Goal: Task Accomplishment & Management: Contribute content

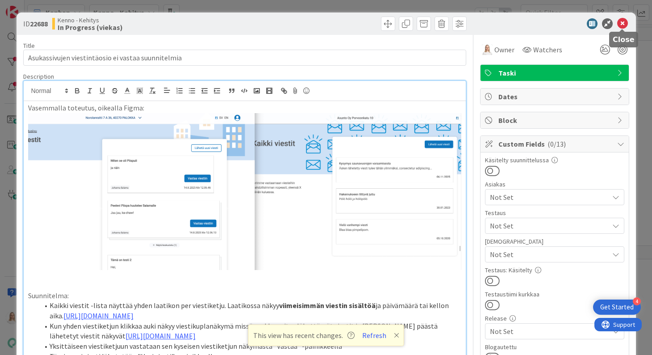
click at [619, 20] on icon at bounding box center [622, 23] width 11 height 11
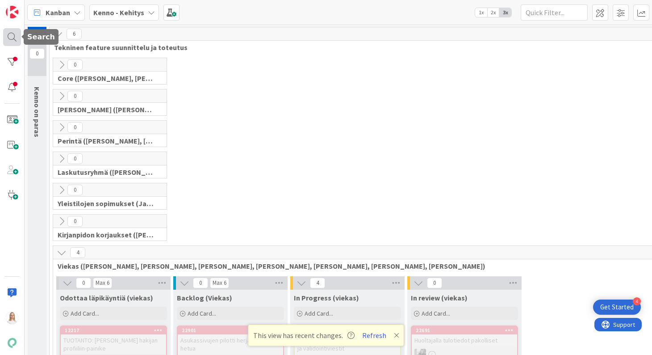
click at [14, 42] on div at bounding box center [12, 37] width 18 height 18
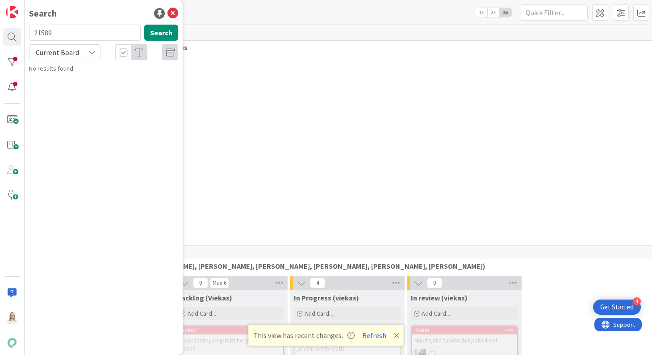
type input "21589"
click at [50, 54] on span "Current Board" at bounding box center [57, 52] width 43 height 9
click at [48, 91] on span "All Boards" at bounding box center [80, 89] width 93 height 13
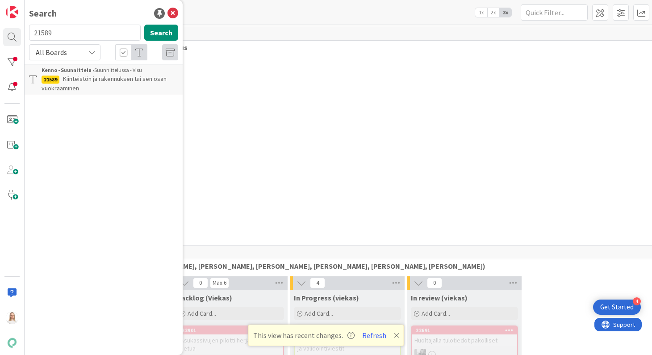
click at [84, 79] on span "Kiinteistön ja rakennuksen tai sen osan vuokraaminen" at bounding box center [104, 83] width 125 height 17
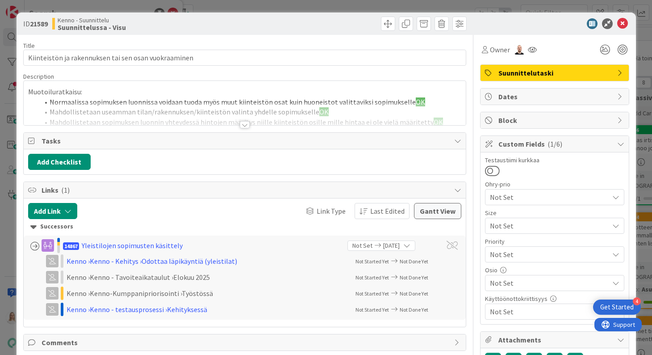
click at [243, 124] on div at bounding box center [245, 124] width 10 height 7
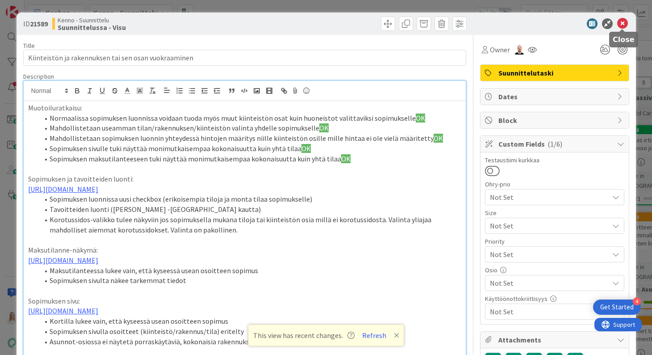
click at [623, 22] on icon at bounding box center [622, 23] width 11 height 11
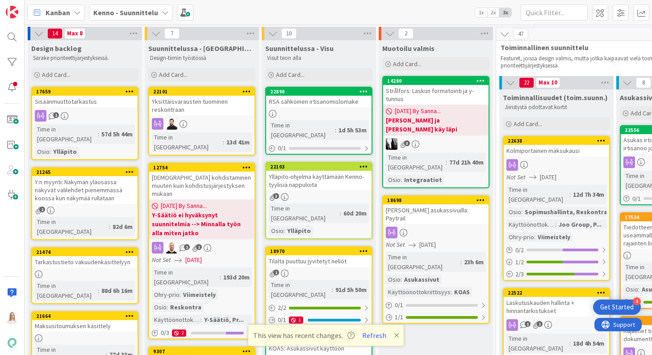
click at [118, 11] on b "Kenno - Suunnittelu" at bounding box center [125, 12] width 65 height 9
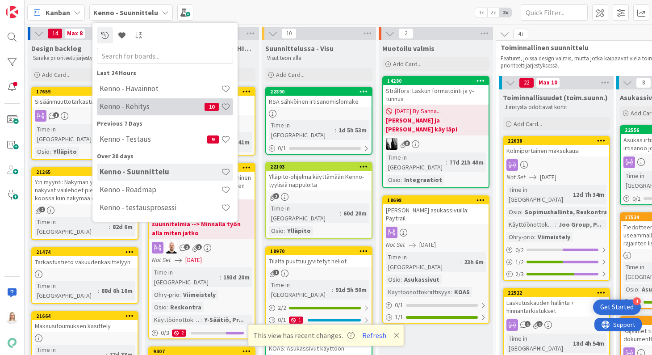
click at [128, 102] on div "Kenno - Kehitys 10" at bounding box center [165, 106] width 136 height 17
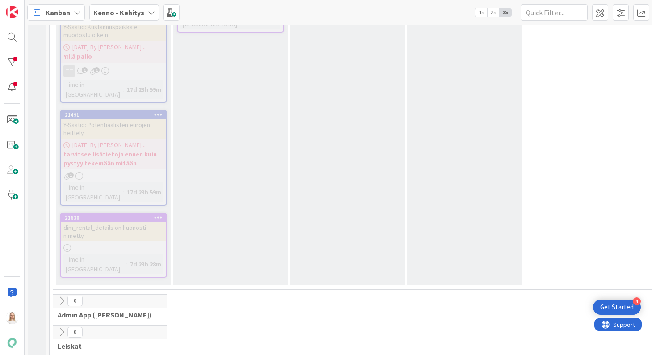
scroll to position [5218, 0]
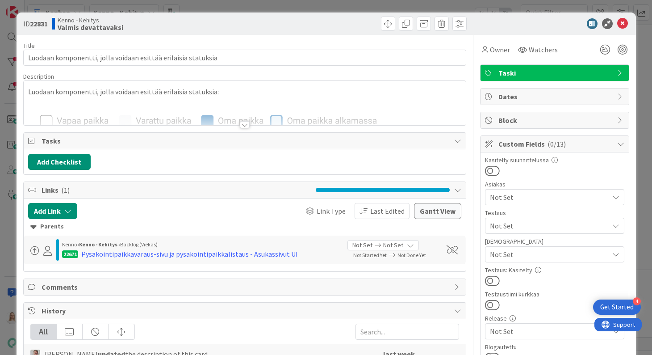
click at [245, 124] on div at bounding box center [245, 124] width 10 height 7
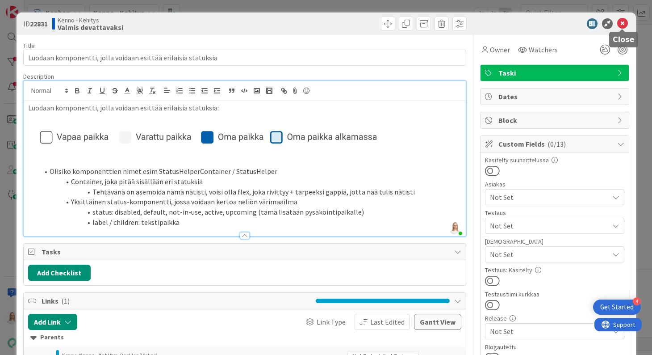
click at [622, 27] on icon at bounding box center [622, 23] width 11 height 11
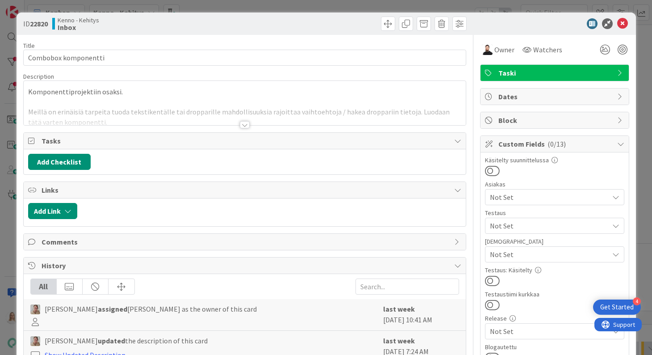
click at [244, 123] on div at bounding box center [245, 124] width 10 height 7
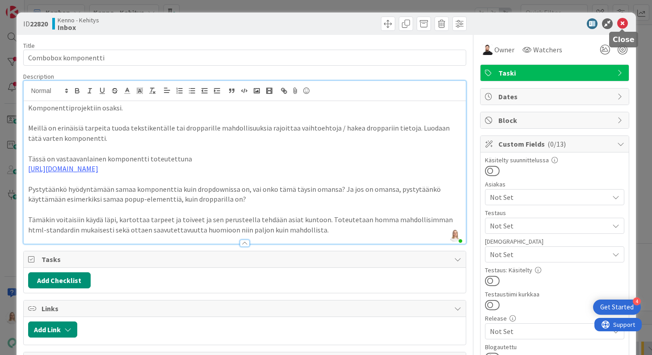
click at [622, 23] on icon at bounding box center [622, 23] width 11 height 11
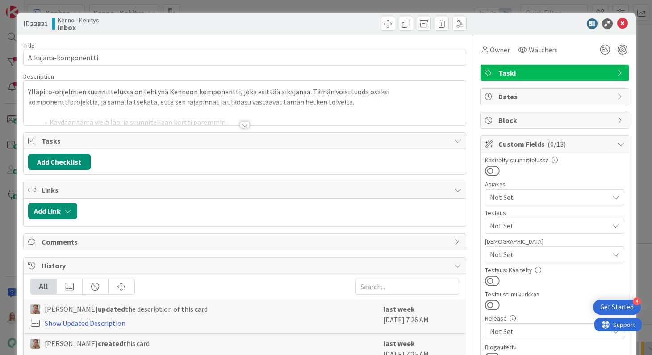
click at [244, 123] on div at bounding box center [245, 124] width 10 height 7
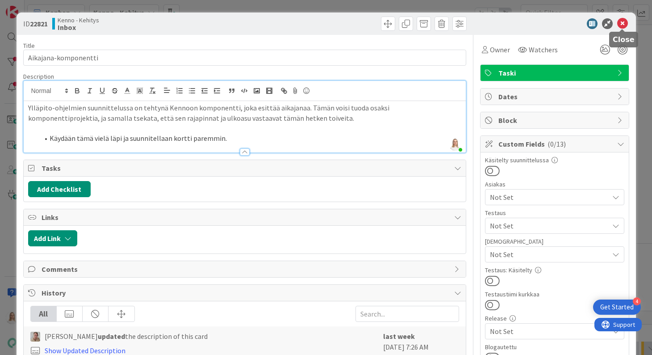
click at [618, 22] on icon at bounding box center [622, 23] width 11 height 11
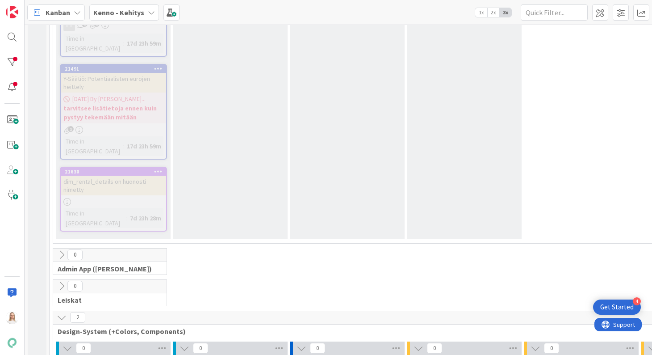
type textarea "x"
type textarea "L"
type textarea "x"
type textarea "Lu"
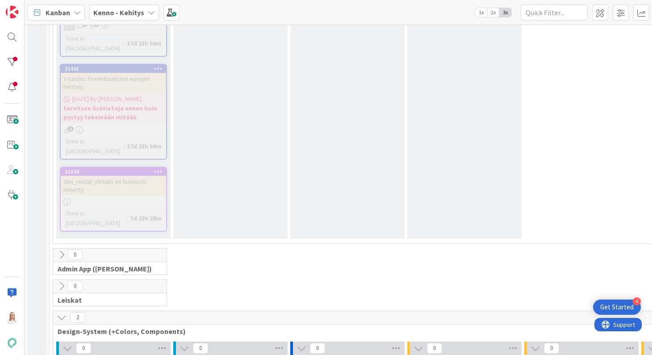
type textarea "x"
type textarea "Luo"
type textarea "x"
type textarea "Luod"
type textarea "x"
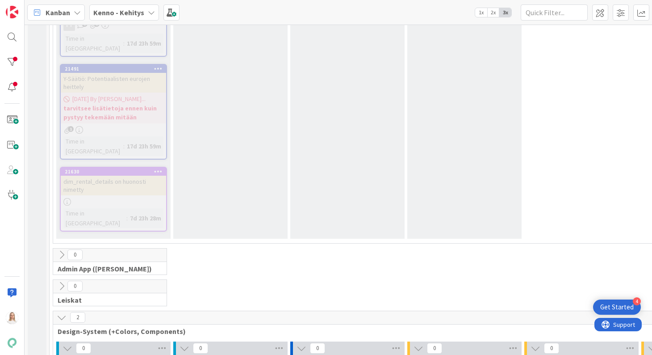
type textarea "Luoda"
type textarea "x"
type textarea "Luodaa"
type textarea "x"
type textarea "Luodaan"
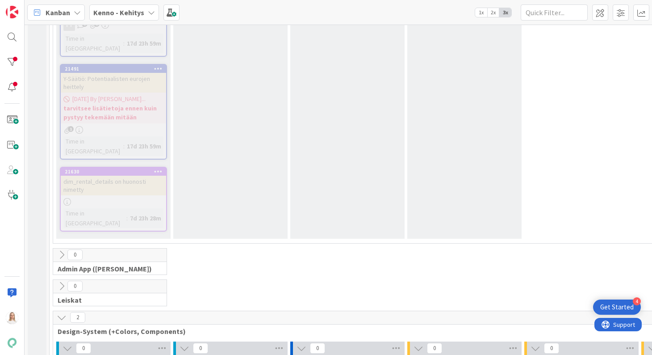
type textarea "x"
type textarea "Luodaan"
type textarea "x"
type textarea "Luodaan u"
type textarea "x"
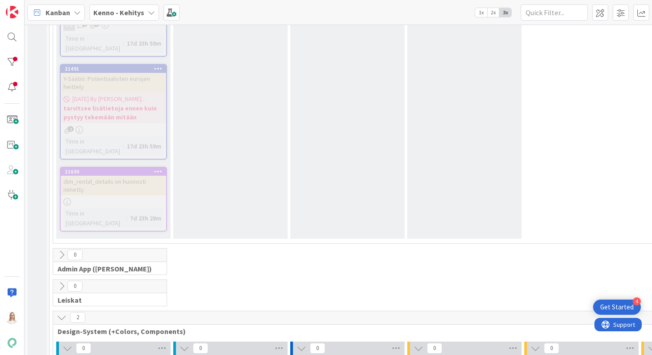
type textarea "Luodaan uu"
type textarea "x"
type textarea "Luodaan uus"
type textarea "x"
type textarea "Luodaan uusi"
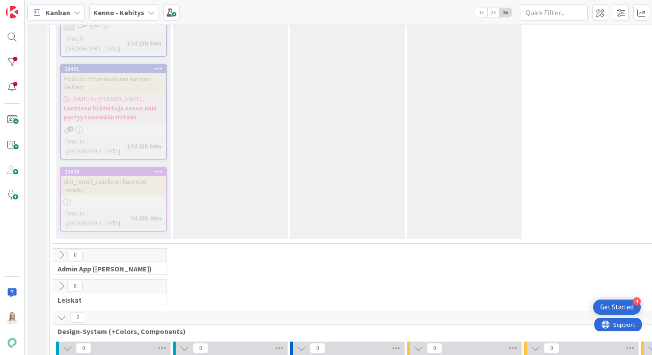
type textarea "x"
type textarea "Luodaan uusi"
type textarea "x"
type textarea "Luodaan uusi k"
type textarea "x"
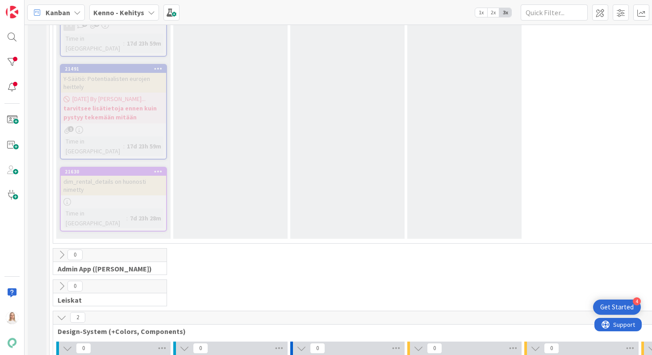
type textarea "Luodaan uusi ko"
type textarea "x"
type textarea "Luodaan uusi kom"
type textarea "x"
type textarea "Luodaan uusi komp"
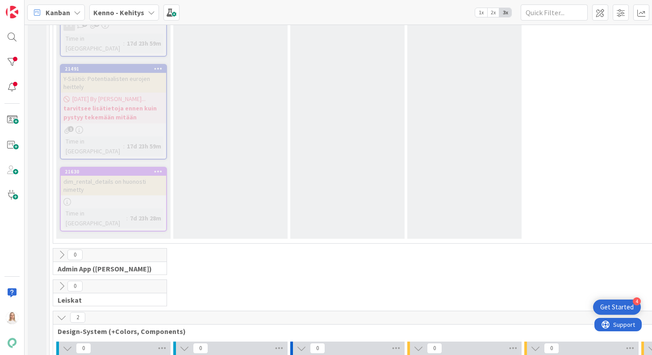
type textarea "x"
type textarea "Luodaan uusi kompo"
type textarea "x"
type textarea "Luodaan uusi kompon"
type textarea "x"
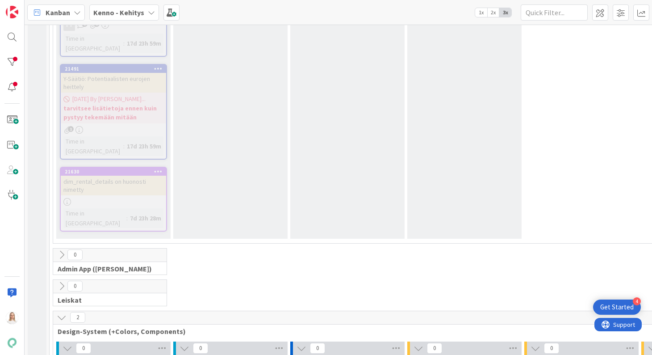
type textarea "Luodaan uusi kompone"
type textarea "x"
type textarea "Luodaan uusi komponen"
type textarea "x"
type textarea "Luodaan uusi komponent"
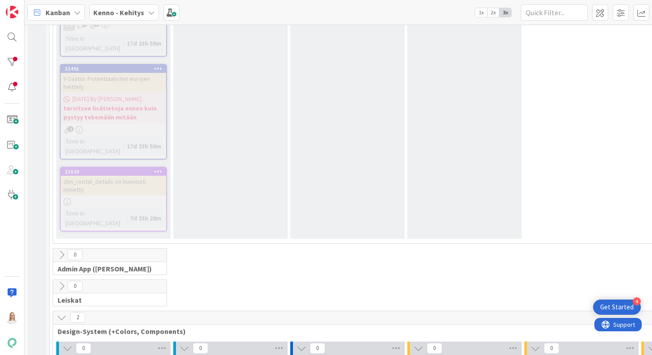
type textarea "x"
type textarea "Luodaan uusi komponentt"
type textarea "x"
type textarea "Luodaan uusi komponentti"
type textarea "x"
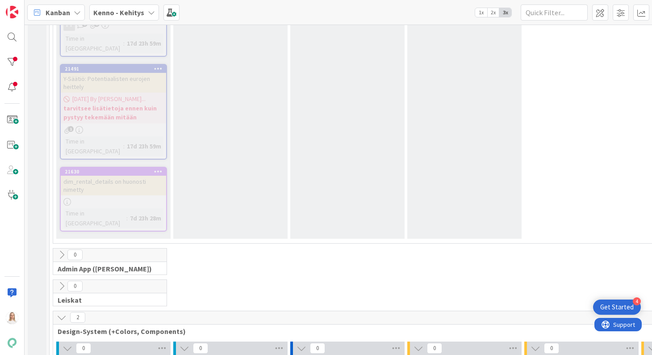
type textarea "Luodaan uusi komponentti"
type textarea "x"
type textarea "Luodaan uusi komponentti j"
type textarea "x"
type textarea "Luodaan uusi komponentti ju"
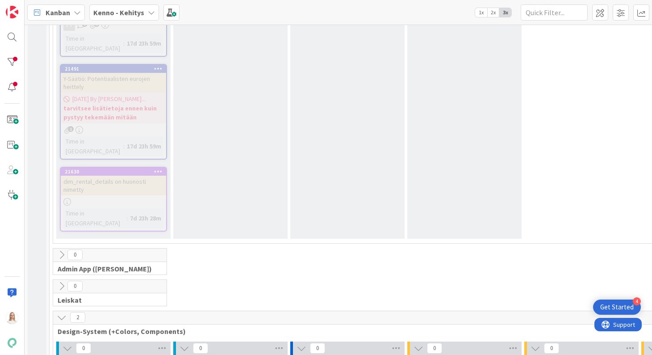
type textarea "x"
type textarea "Luodaan uusi komponentti jut"
type textarea "x"
type textarea "Luodaan uusi komponentti juta"
type textarea "x"
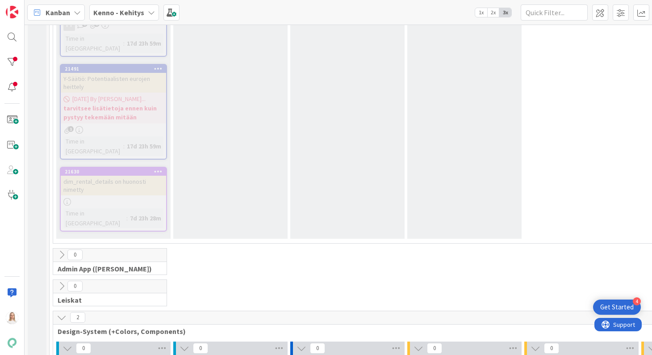
type textarea "Luodaan uusi komponentti jutan"
type textarea "x"
type textarea "Luodaan uusi komponentti jutan"
type textarea "x"
type textarea "Luodaan uusi komponentti jutan l"
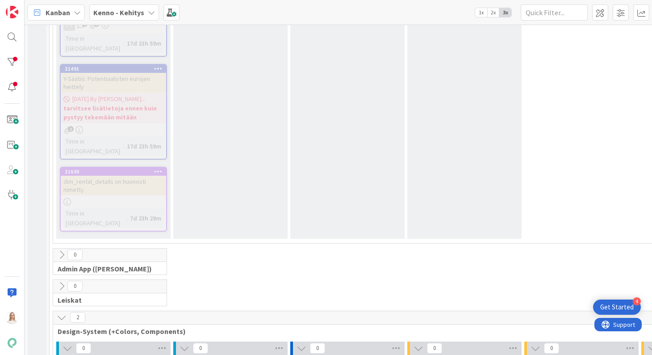
type textarea "x"
type textarea "Luodaan uusi komponentti jutan le"
type textarea "x"
type textarea "Luodaan uusi komponentti jutan lei"
type textarea "x"
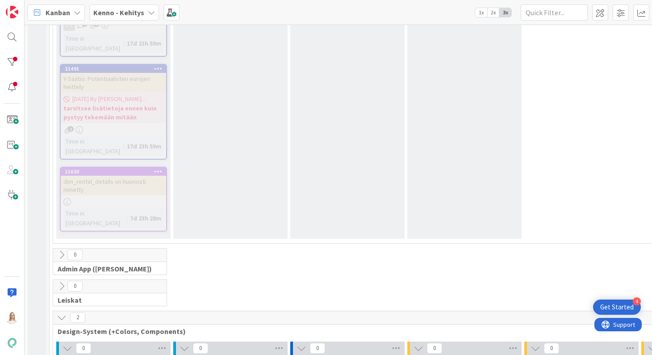
type textarea "Luodaan uusi komponentti jutan leis"
type textarea "x"
type textarea "Luodaan uusi komponentti jutan leisk"
type textarea "x"
type textarea "Luodaan uusi komponentti jutan leisko"
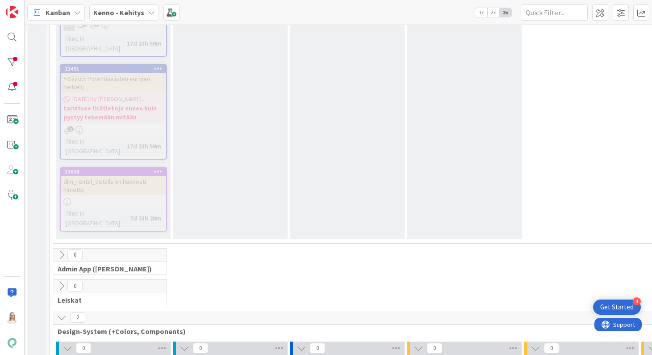
type textarea "x"
type textarea "Luodaan uusi komponentti jutan leiskoj"
type textarea "x"
type textarea "Luodaan uusi komponentti jutan leiskoje"
type textarea "x"
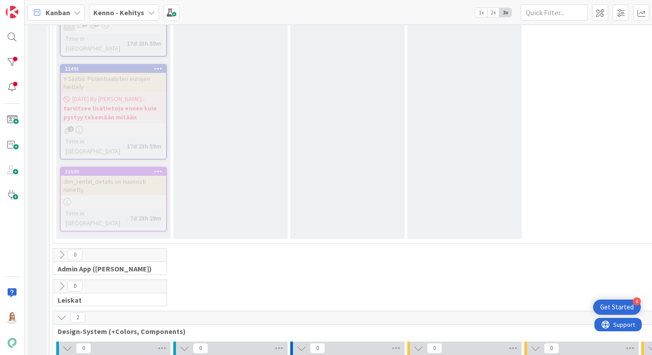
type textarea "Luodaan uusi komponentti jutan leiskojen"
type textarea "x"
type textarea "Luodaan uusi komponentti jutan leiskojen"
type textarea "x"
type textarea "Luodaan uusi komponentti jutan leiskojen p"
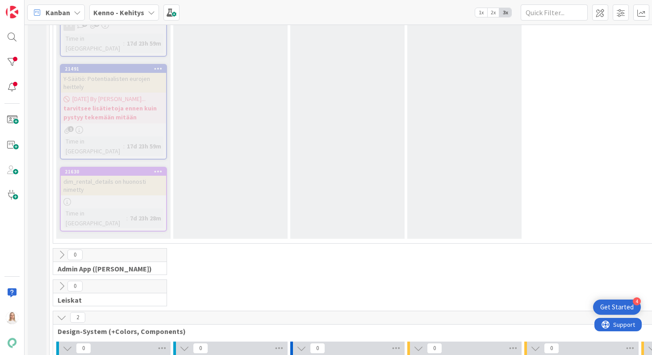
type textarea "x"
type textarea "Luodaan uusi komponentti jutan leiskojen po"
type textarea "x"
type textarea "Luodaan uusi komponentti jutan leiskojen poh"
type textarea "x"
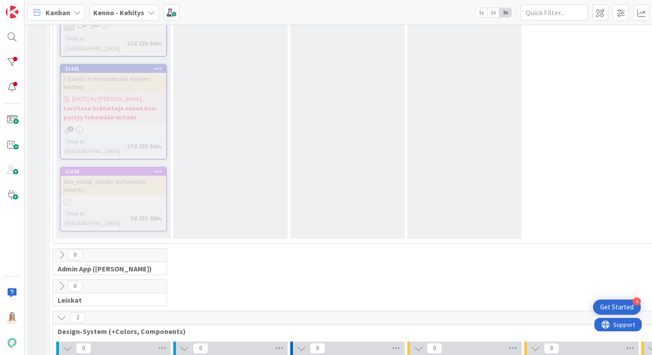
type textarea "Luodaan uusi komponentti jutan leiskojen pohj"
type textarea "x"
type textarea "Luodaan uusi komponentti jutan leiskojen pohja"
type textarea "x"
type textarea "Luodaan uusi komponentti jutan leiskojen pohjal"
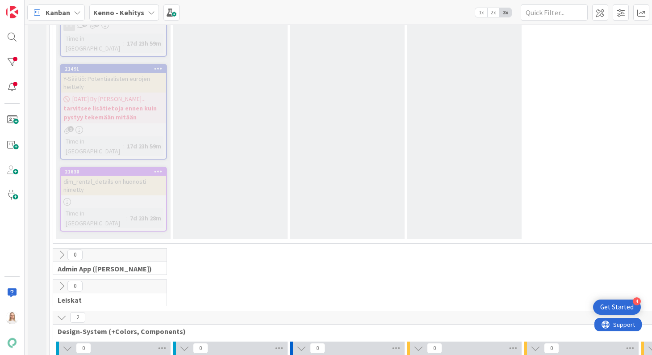
type textarea "x"
type textarea "Luodaan uusi komponentti jutan leiskojen pohjalt"
type textarea "x"
type textarea "Luodaan uusi komponentti jutan leiskojen pohjalta"
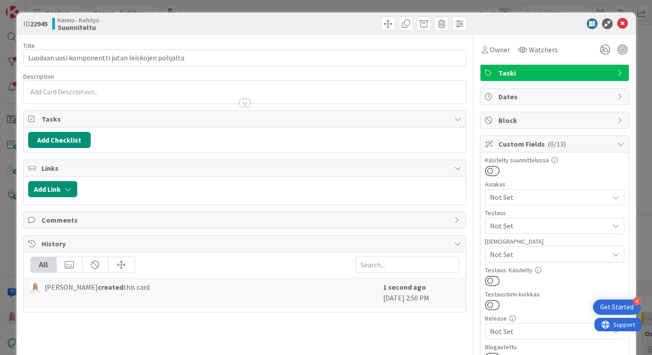
click at [244, 103] on div at bounding box center [245, 102] width 10 height 7
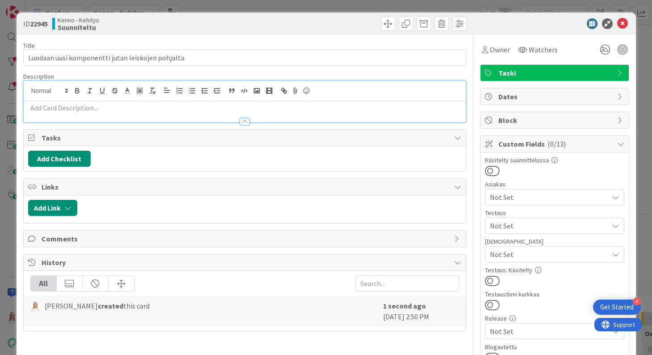
click at [105, 107] on p at bounding box center [244, 108] width 433 height 10
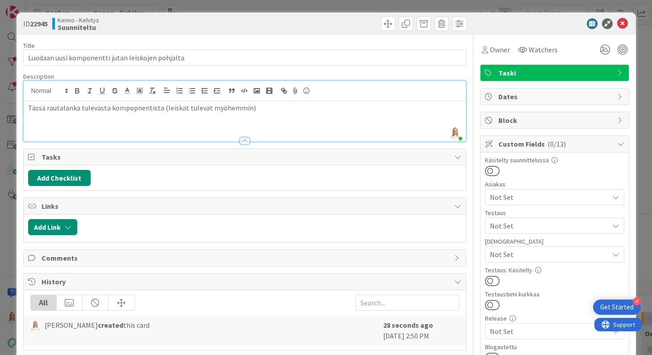
click at [133, 105] on p "Tässä rautalanka tulevasta kompopnentista (leiskat tulevat myöhemmin)" at bounding box center [244, 108] width 433 height 10
click at [256, 104] on p "Tässä rautalanka tulevasta komponentista (leiskat tulevat myöhemmin)" at bounding box center [244, 108] width 433 height 10
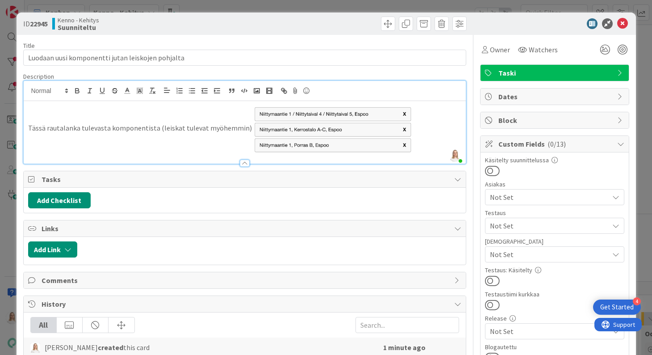
click at [238, 127] on p "Tässä rautalanka tulevasta komponentista (leiskat tulevat myöhemmin)" at bounding box center [244, 129] width 433 height 52
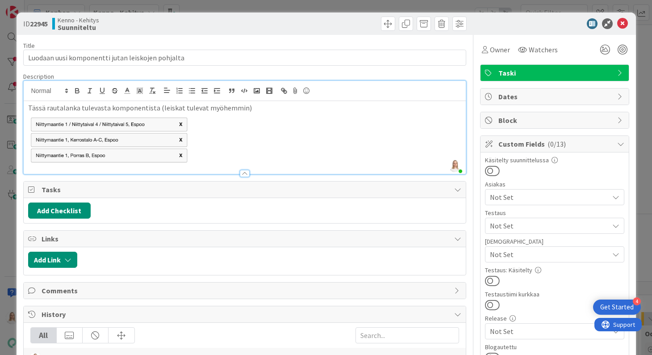
click at [247, 108] on p "Tässä rautalanka tulevasta komponentista (leiskat tulevat myöhemmin)" at bounding box center [244, 108] width 433 height 10
drag, startPoint x: 243, startPoint y: 107, endPoint x: 247, endPoint y: 122, distance: 16.1
click at [247, 113] on p "Tässä rautalanka tulevasta komponentista (leiskat tulevat myöhemmin): [URL][DOM…" at bounding box center [244, 108] width 433 height 10
click at [273, 149] on p at bounding box center [244, 139] width 433 height 52
click at [620, 23] on icon at bounding box center [622, 23] width 11 height 11
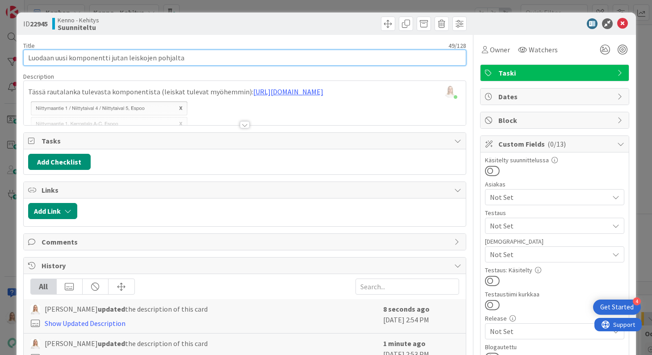
click at [112, 58] on input "Luodaan uusi komponentti jutan leiskojen pohjalta" at bounding box center [244, 58] width 443 height 16
type input "Luodaan uusi komponentti Jutan leiskojen pohjalta"
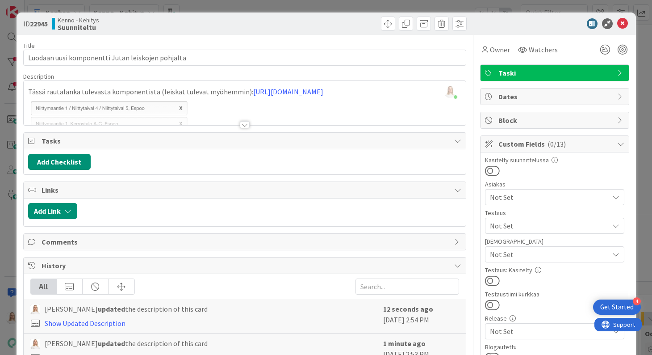
click at [323, 22] on div at bounding box center [357, 24] width 220 height 14
click at [622, 24] on icon at bounding box center [622, 23] width 11 height 11
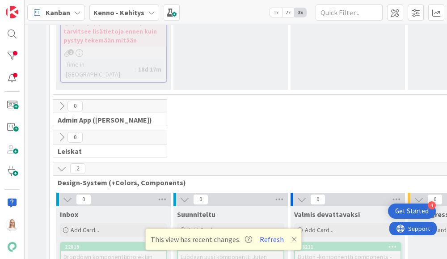
click at [293, 239] on icon at bounding box center [293, 238] width 5 height 7
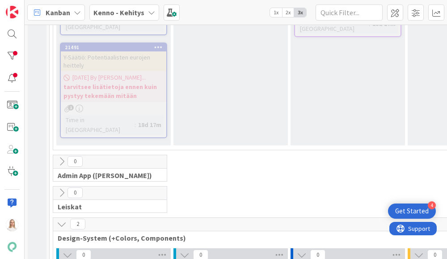
scroll to position [5198, 0]
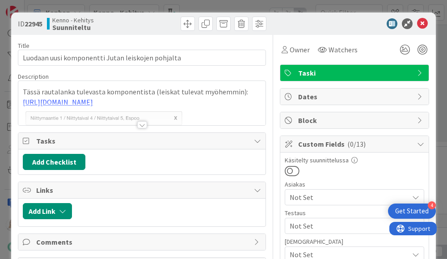
click at [117, 107] on div at bounding box center [141, 113] width 247 height 23
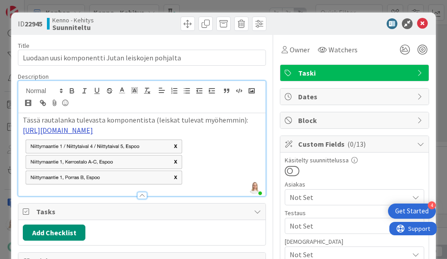
click at [93, 127] on link "[URL][DOMAIN_NAME]" at bounding box center [58, 130] width 70 height 9
click at [147, 185] on link "[URL][DOMAIN_NAME]" at bounding box center [118, 187] width 61 height 12
